Goal: Entertainment & Leisure: Browse casually

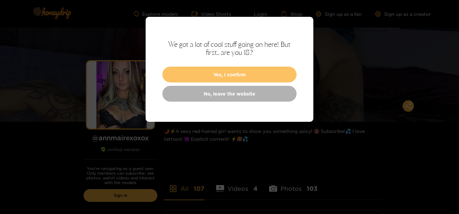
click at [204, 77] on button "Yes, I confirm" at bounding box center [230, 74] width 134 height 16
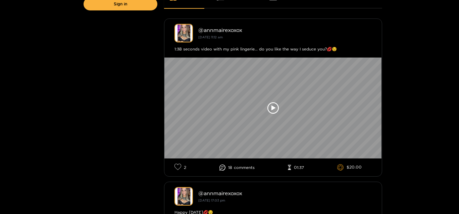
scroll to position [201, 0]
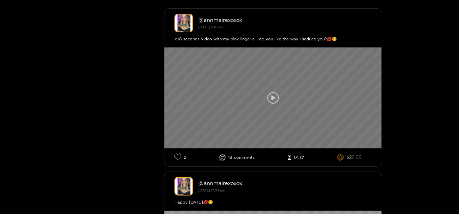
click at [274, 96] on icon at bounding box center [274, 97] width 4 height 5
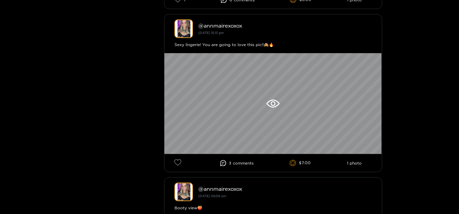
scroll to position [698, 0]
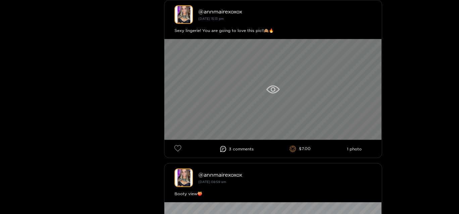
click at [272, 92] on icon at bounding box center [273, 89] width 13 height 8
